Goal: Task Accomplishment & Management: Complete application form

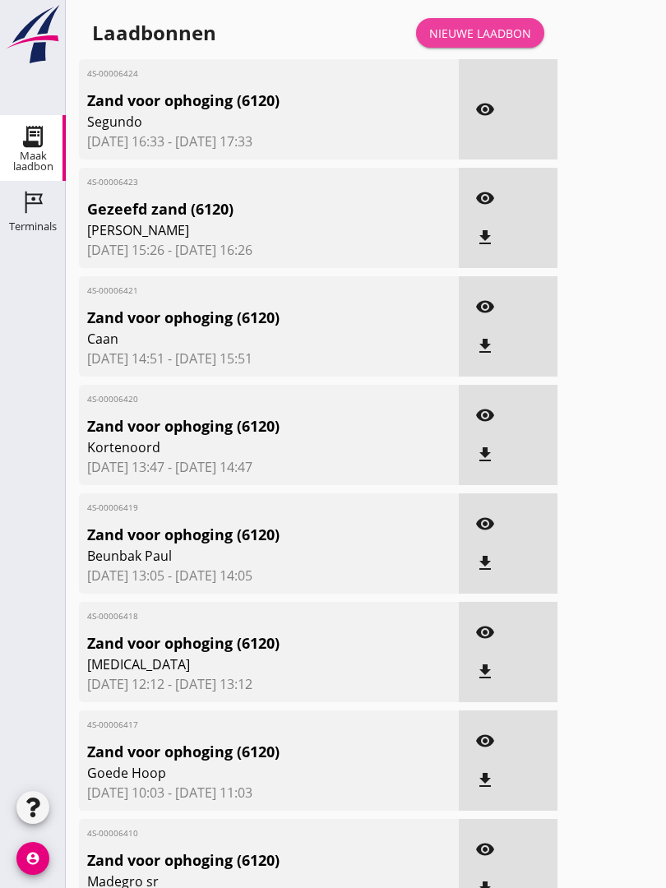
click at [497, 35] on link "Nieuwe laadbon" at bounding box center [480, 33] width 128 height 30
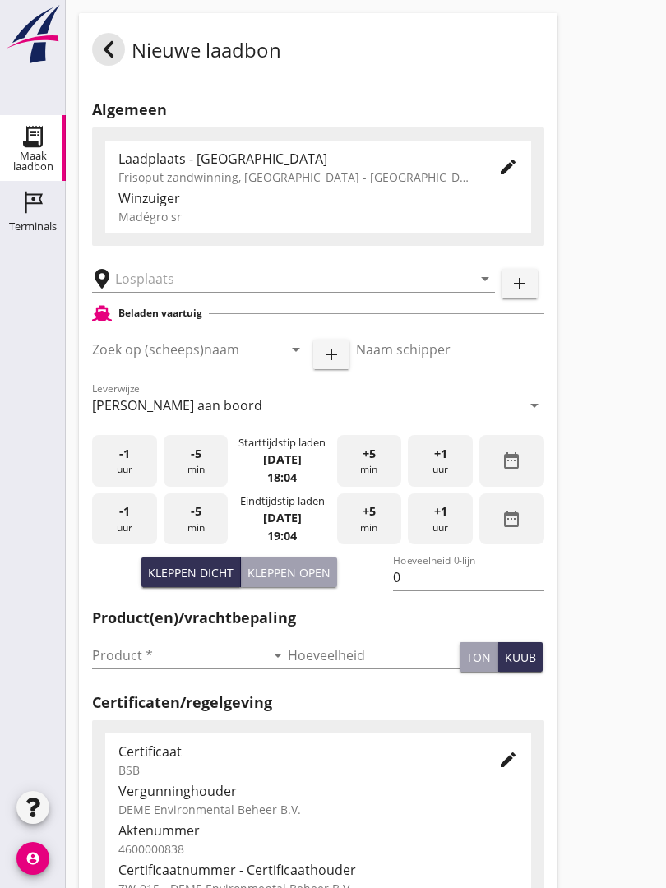
click at [235, 292] on input "text" at bounding box center [282, 279] width 334 height 26
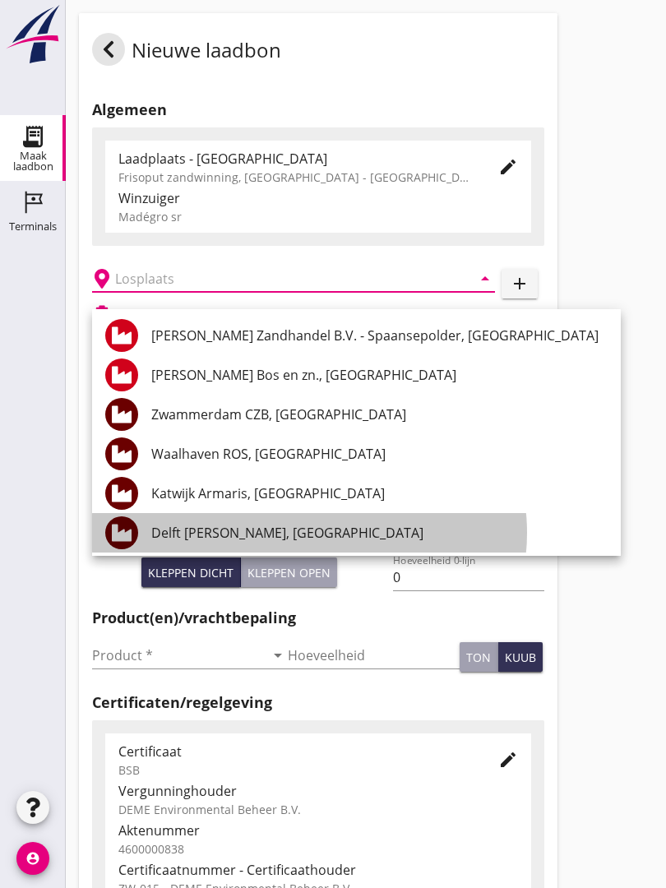
click at [288, 521] on div "Delft [PERSON_NAME], [GEOGRAPHIC_DATA]" at bounding box center [379, 532] width 456 height 39
type input "Delft [PERSON_NAME], [GEOGRAPHIC_DATA]"
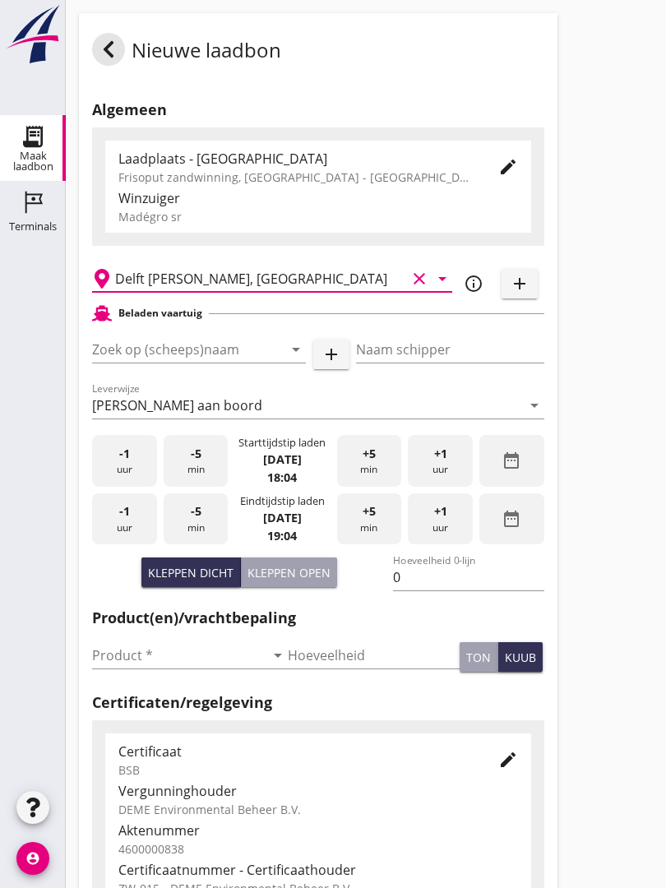
click at [252, 363] on input "Zoek op (scheeps)naam" at bounding box center [176, 349] width 168 height 26
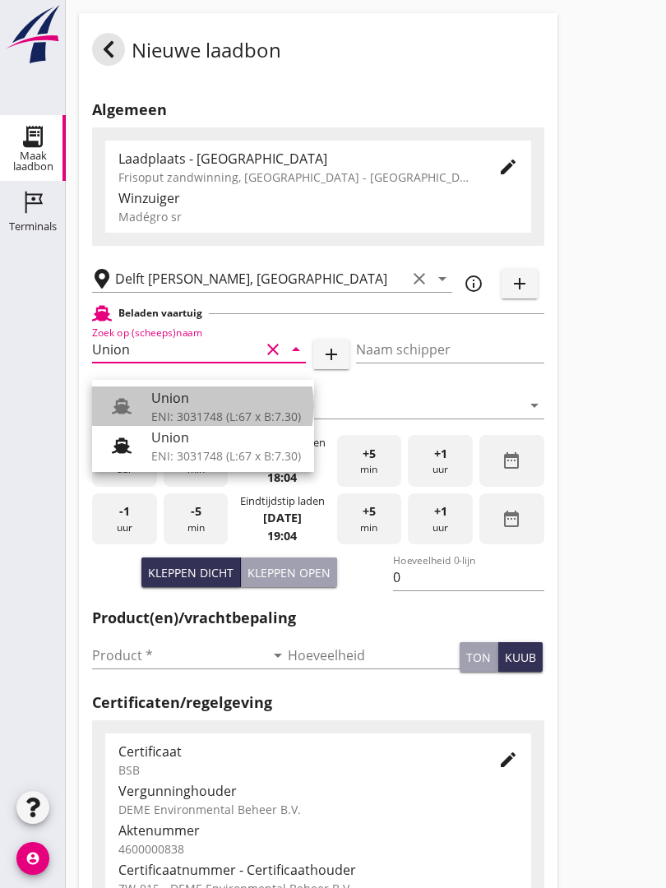
click at [218, 403] on div "Union" at bounding box center [226, 398] width 150 height 20
type input "Union"
type input "[PERSON_NAME]"
type input "480"
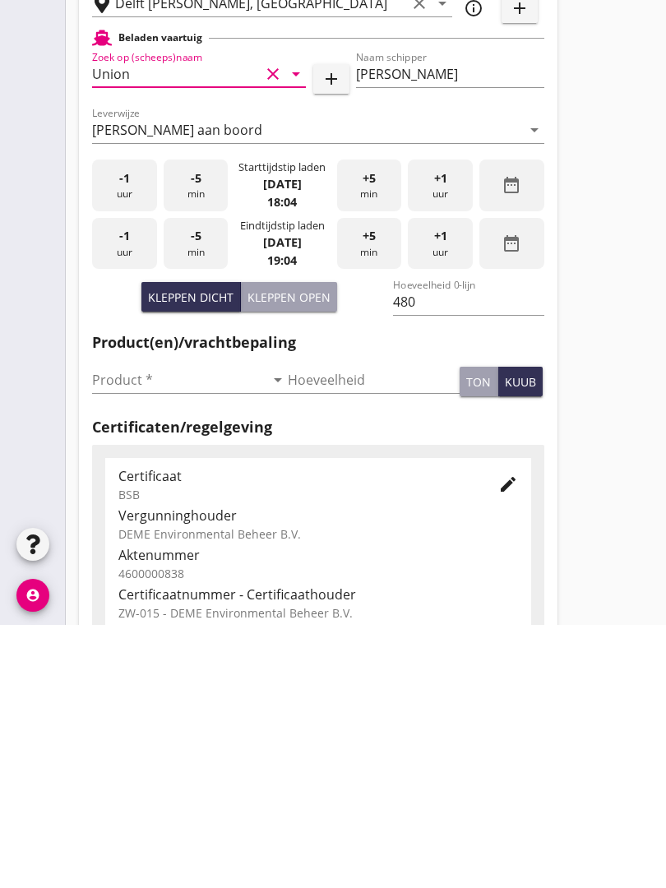
scroll to position [76, 0]
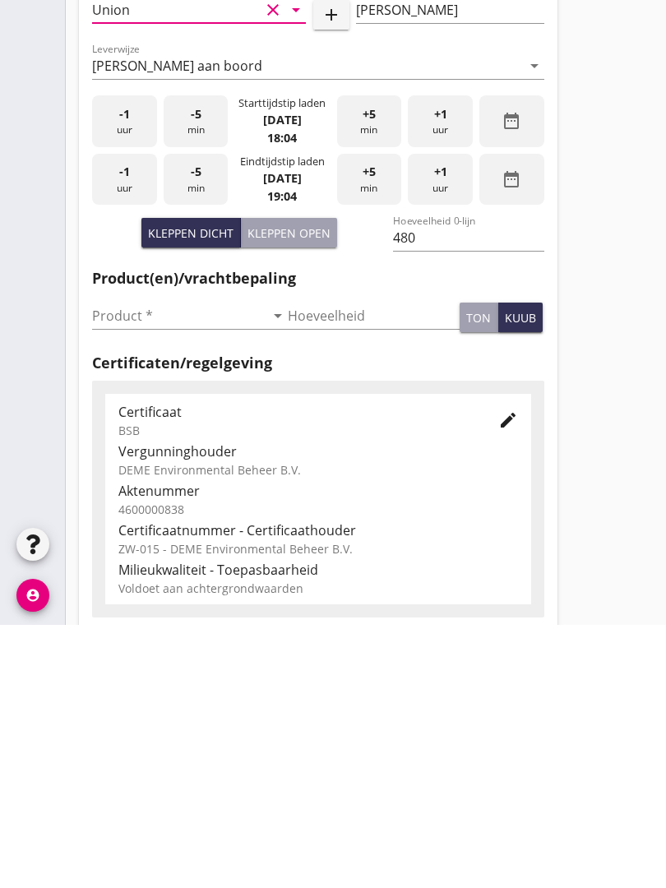
click at [121, 566] on input "Product *" at bounding box center [178, 579] width 173 height 26
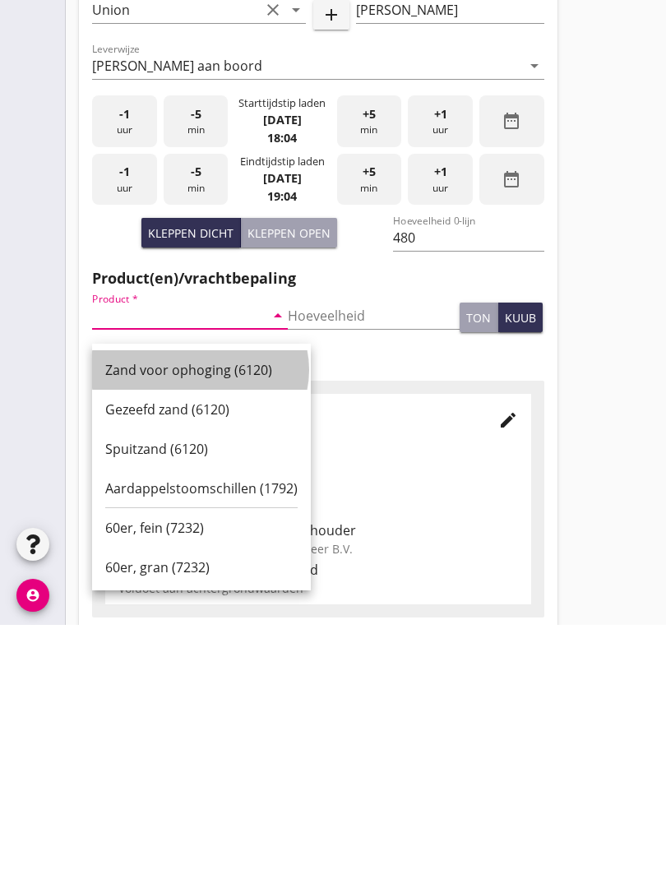
click at [223, 623] on div "Zand voor ophoging (6120)" at bounding box center [201, 633] width 192 height 20
type input "Zand voor ophoging (6120)"
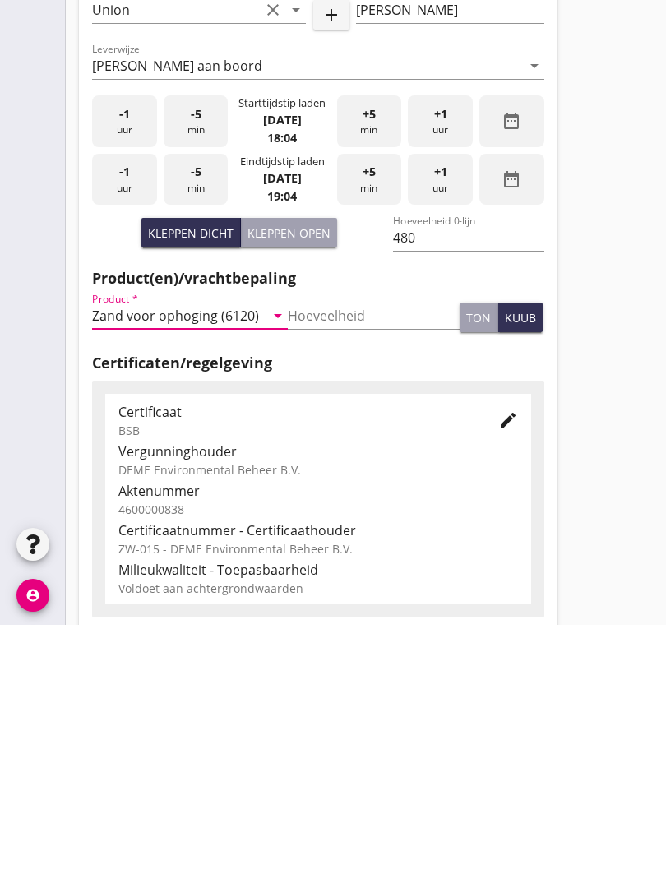
click at [634, 315] on div "Nieuwe laadbon Algemeen Laadplaats - [GEOGRAPHIC_DATA] Frisoput zandwinning, [G…" at bounding box center [366, 505] width 600 height 1162
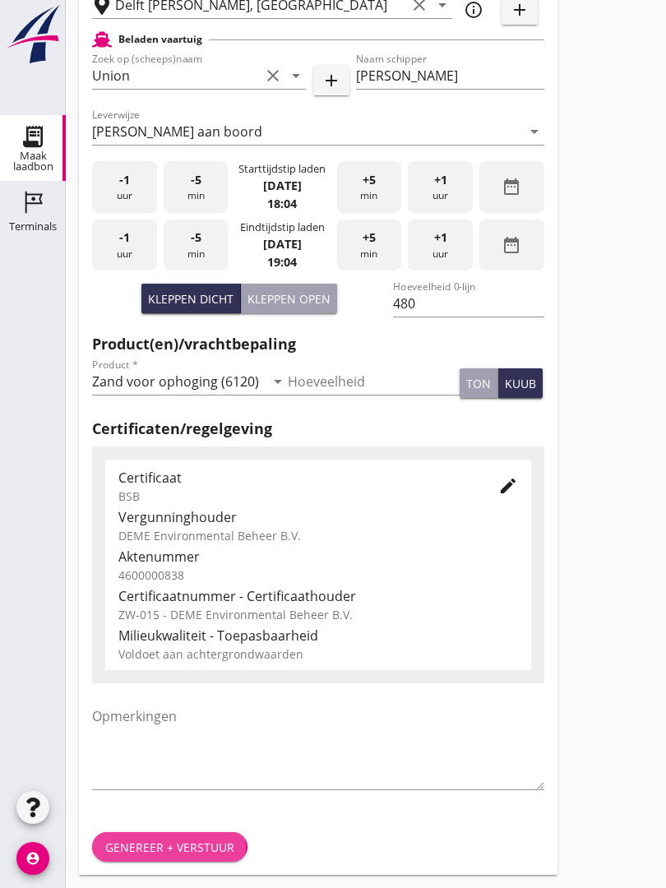
click at [166, 833] on button "Genereer + verstuur" at bounding box center [169, 847] width 155 height 30
